Goal: Information Seeking & Learning: Learn about a topic

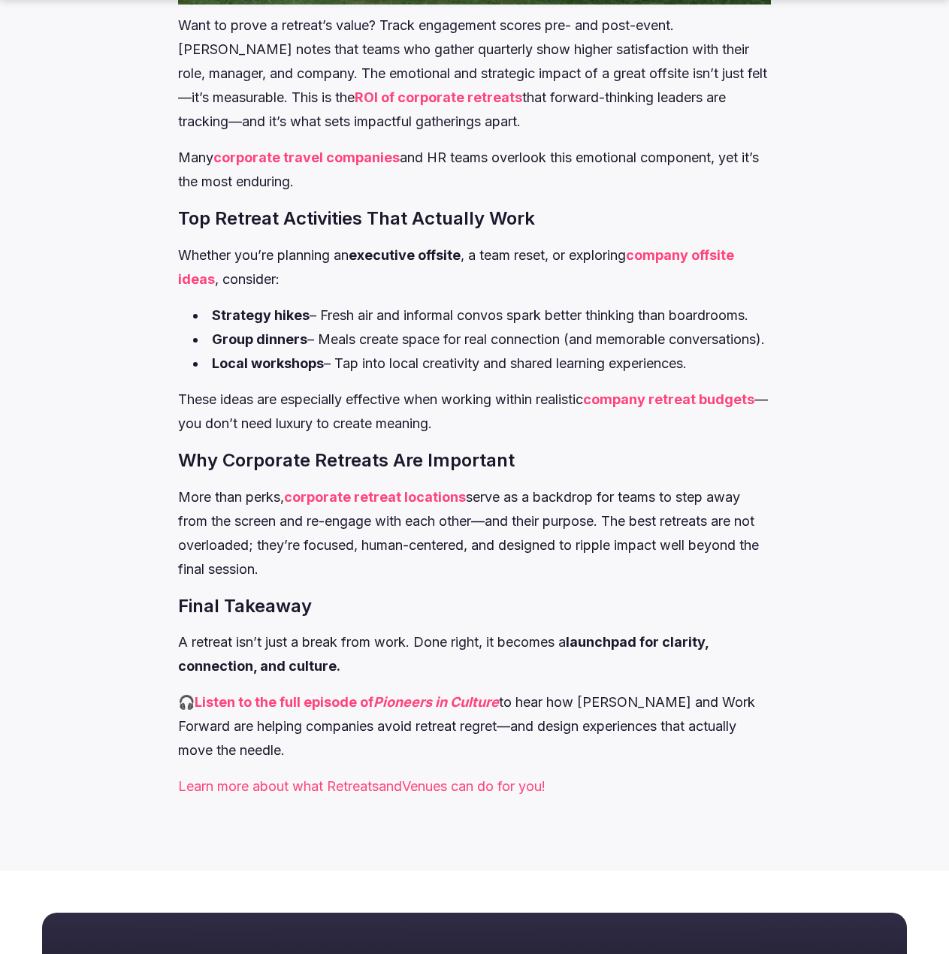
scroll to position [2631, 0]
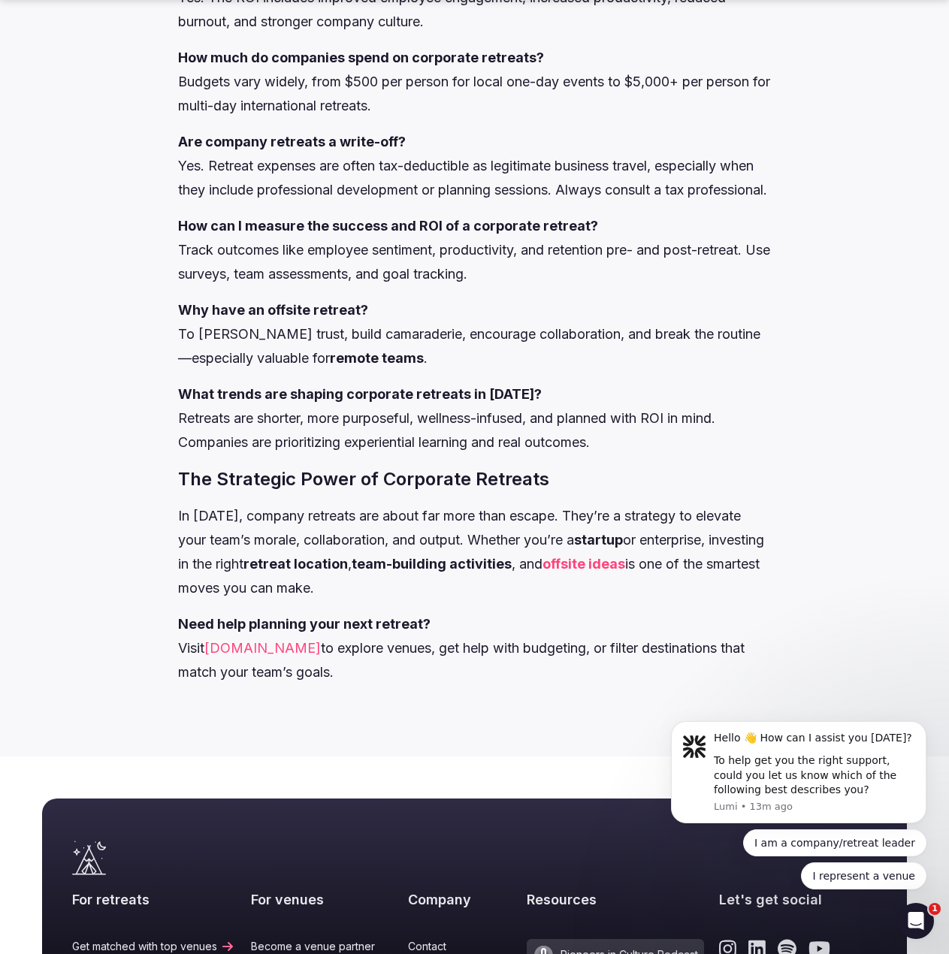
scroll to position [3006, 0]
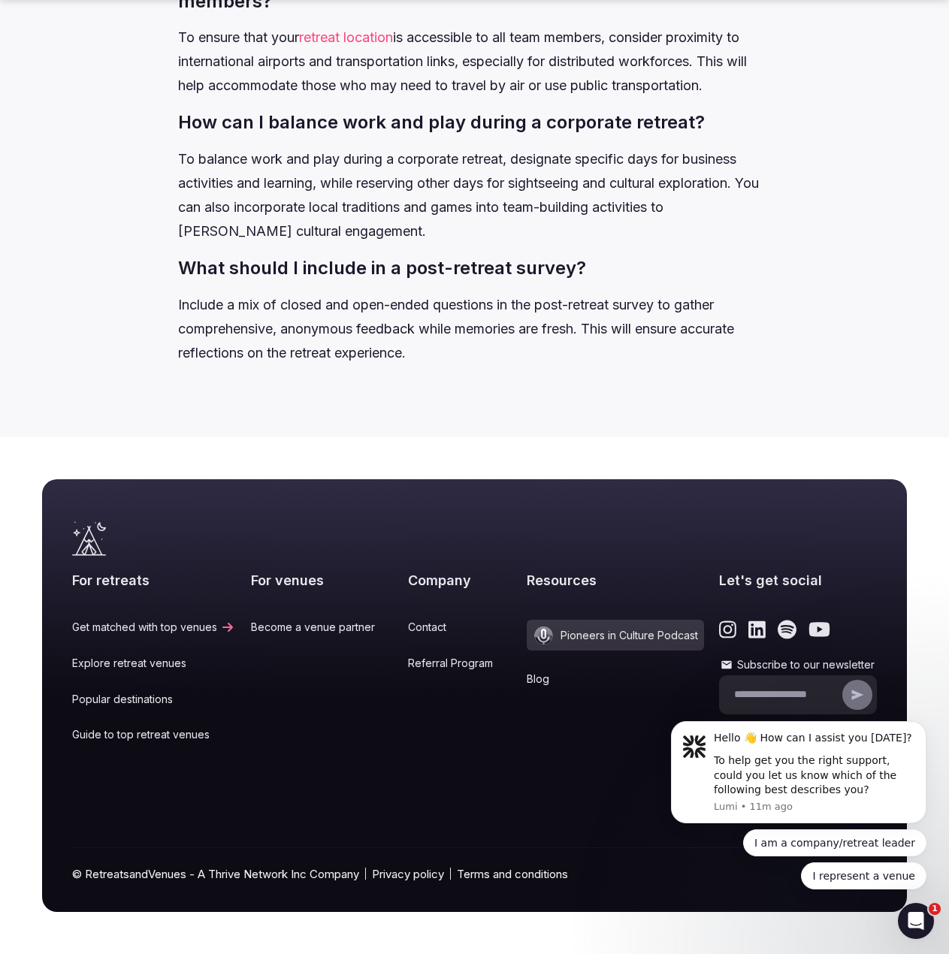
scroll to position [15695, 0]
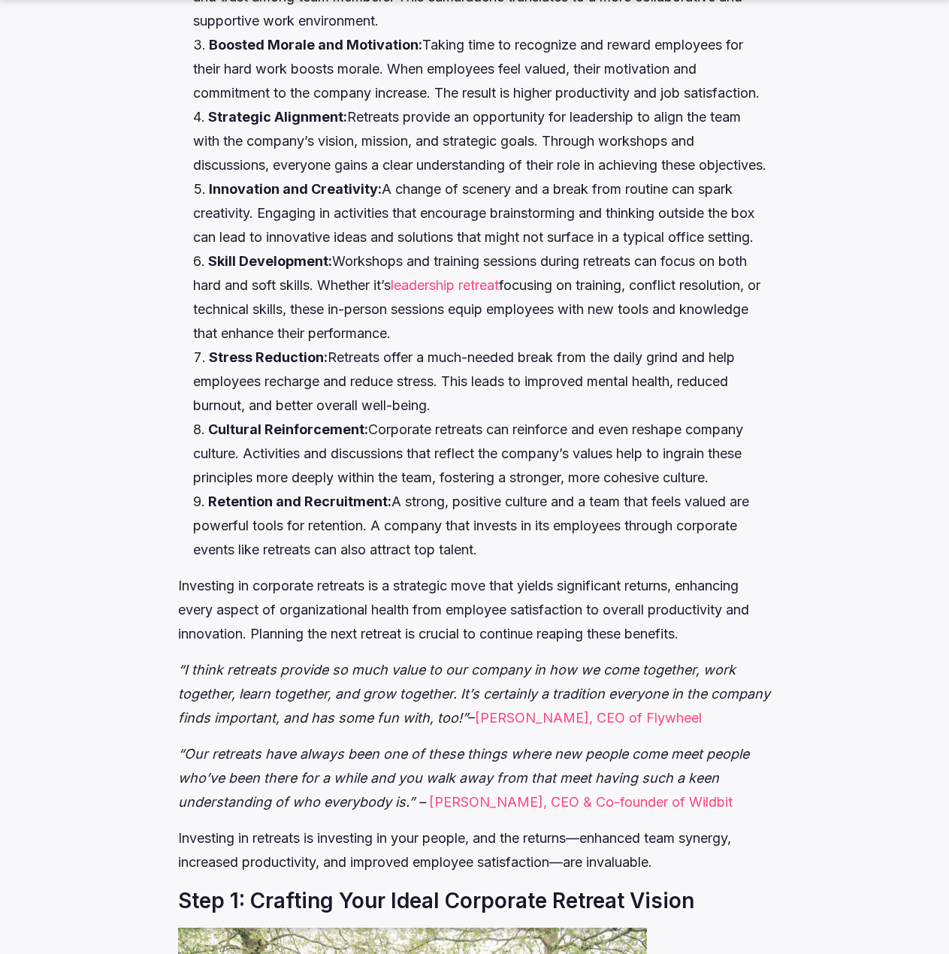
scroll to position [1428, 0]
